Goal: Find contact information: Find contact information

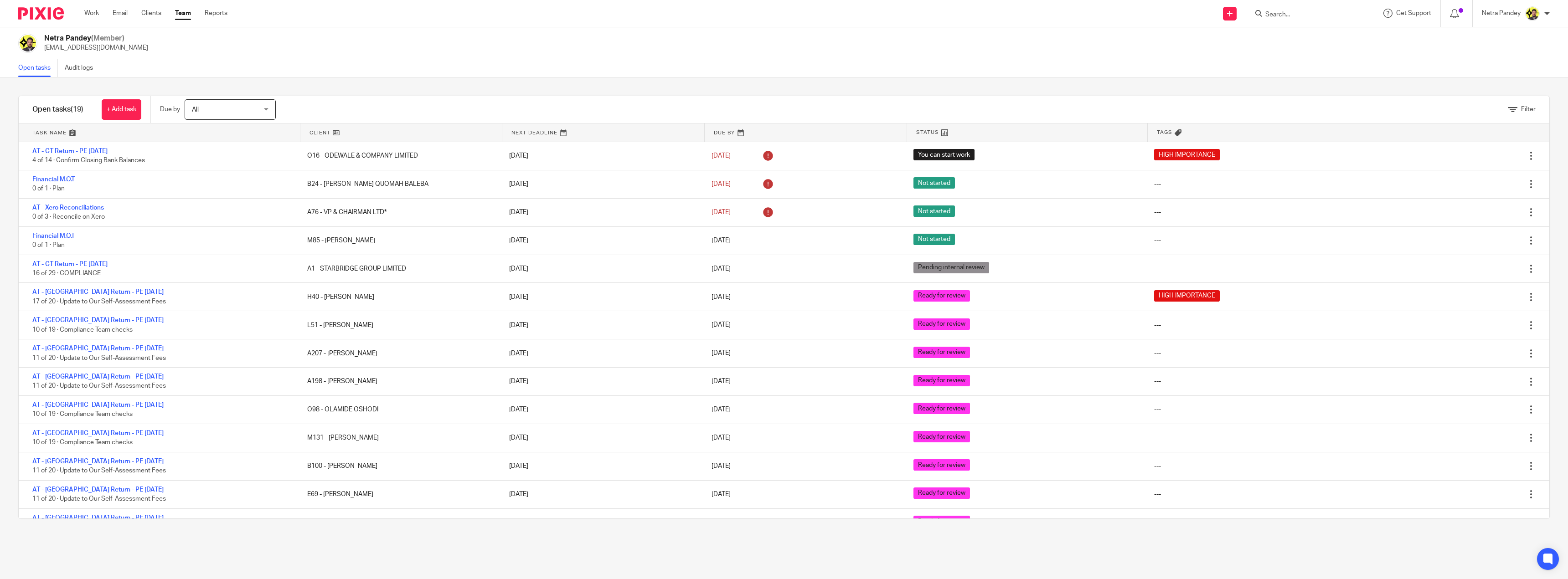
click at [1275, 14] on input "Search" at bounding box center [1305, 14] width 82 height 8
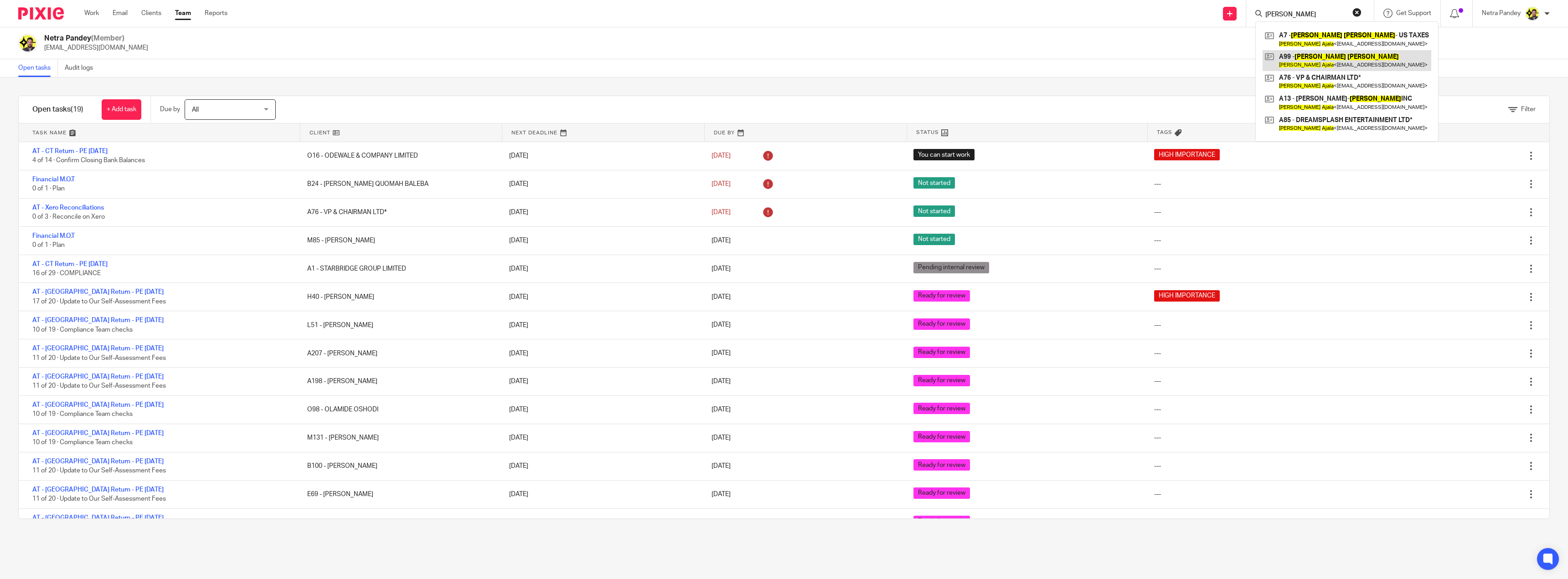
type input "[PERSON_NAME]"
click at [1328, 61] on link at bounding box center [1347, 61] width 169 height 21
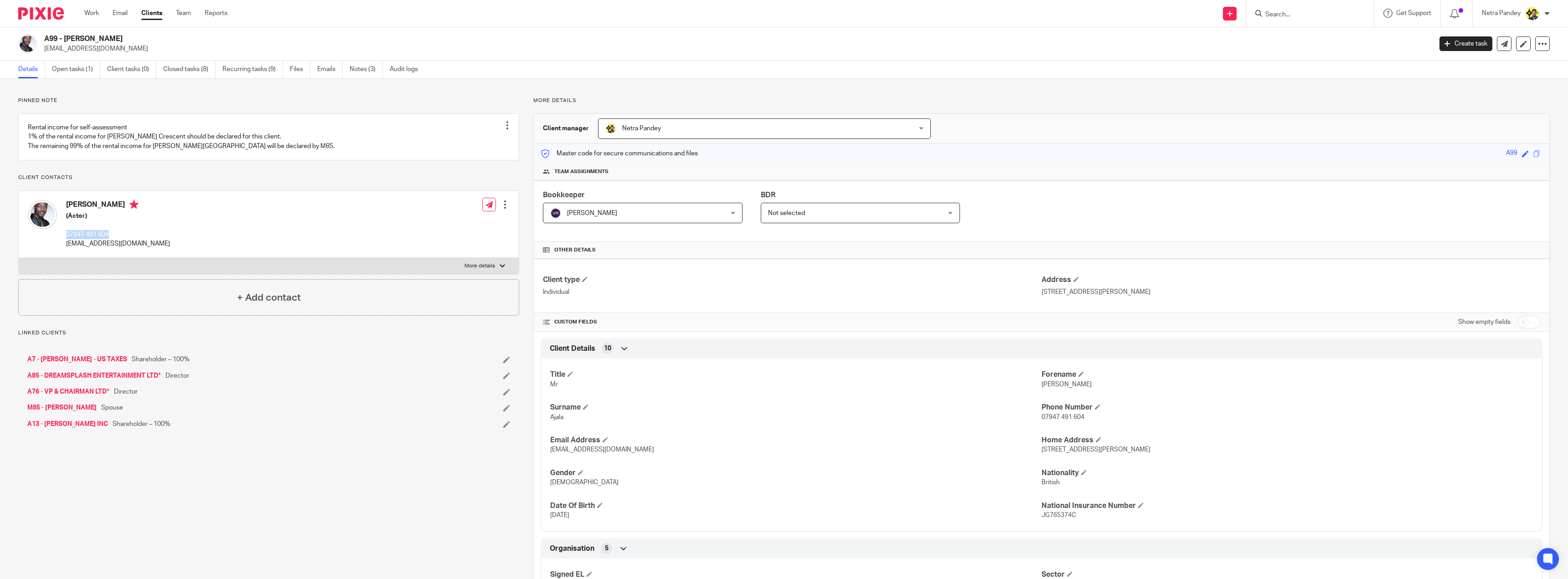
drag, startPoint x: 112, startPoint y: 242, endPoint x: 67, endPoint y: 246, distance: 45.2
click at [67, 239] on p "07947 491 604" at bounding box center [118, 234] width 104 height 9
copy p "07947 491 604"
